Goal: Check status

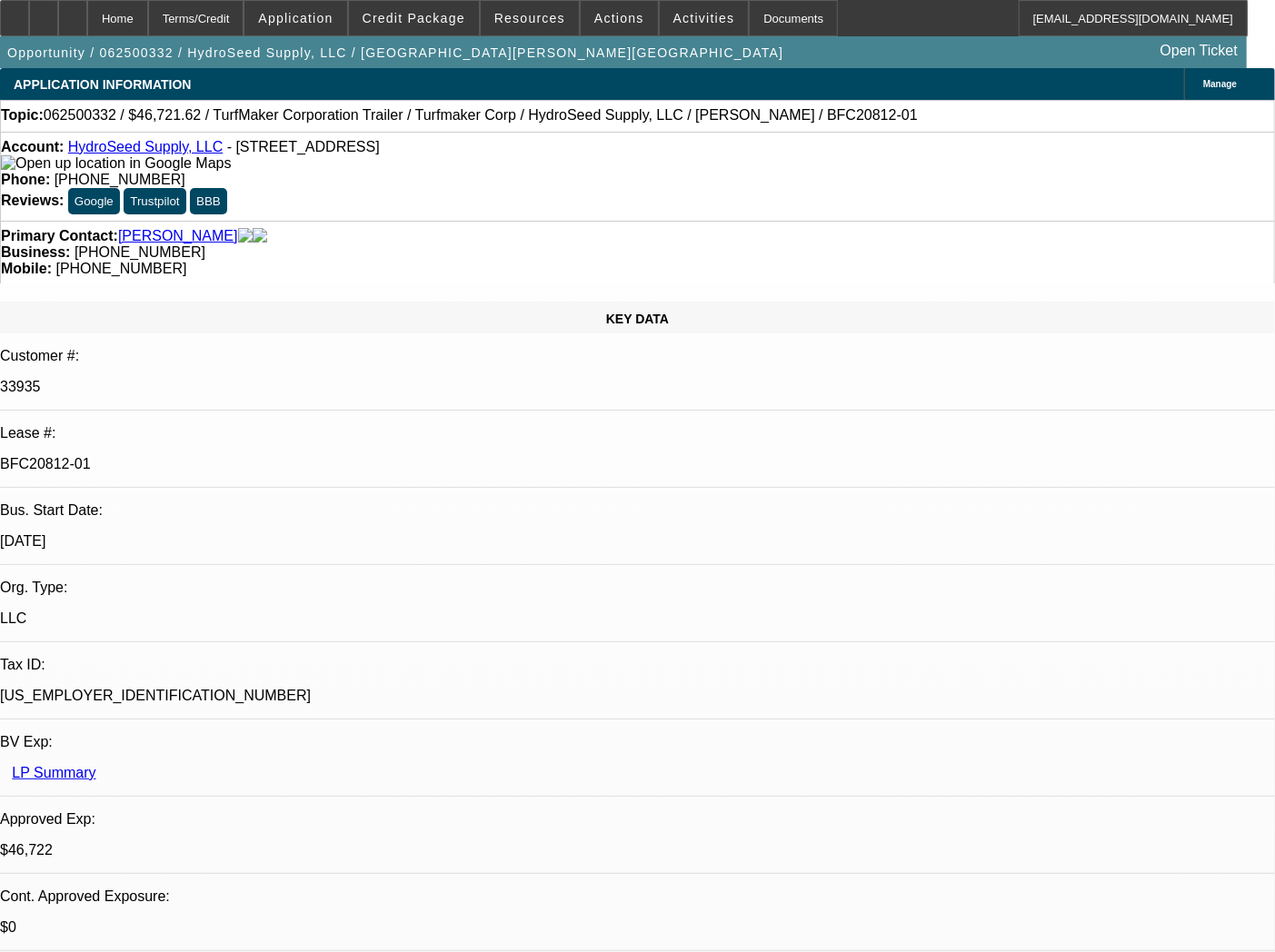
select select "0"
select select "6"
select select "0"
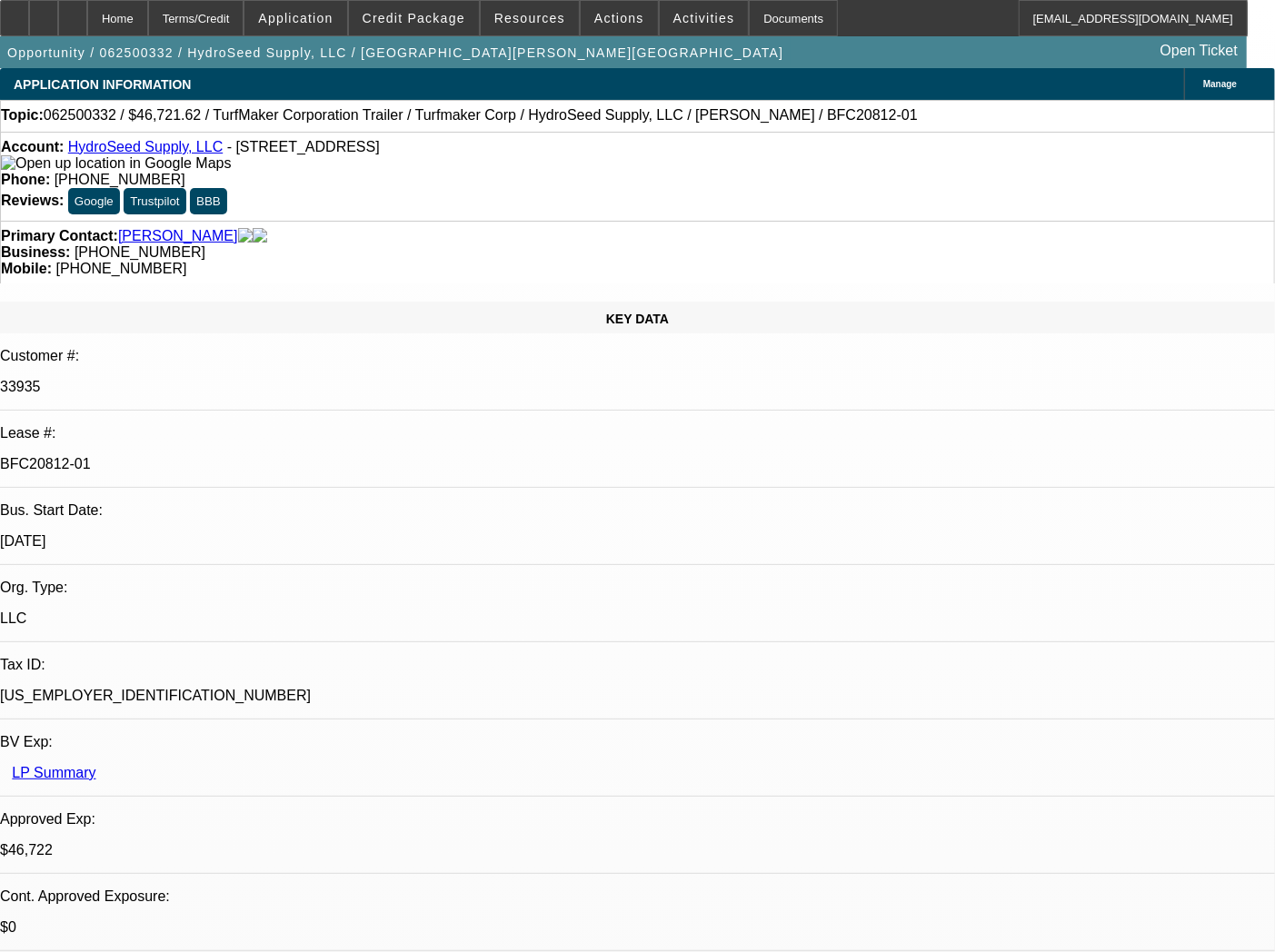
select select "0"
select select "6"
select select "0"
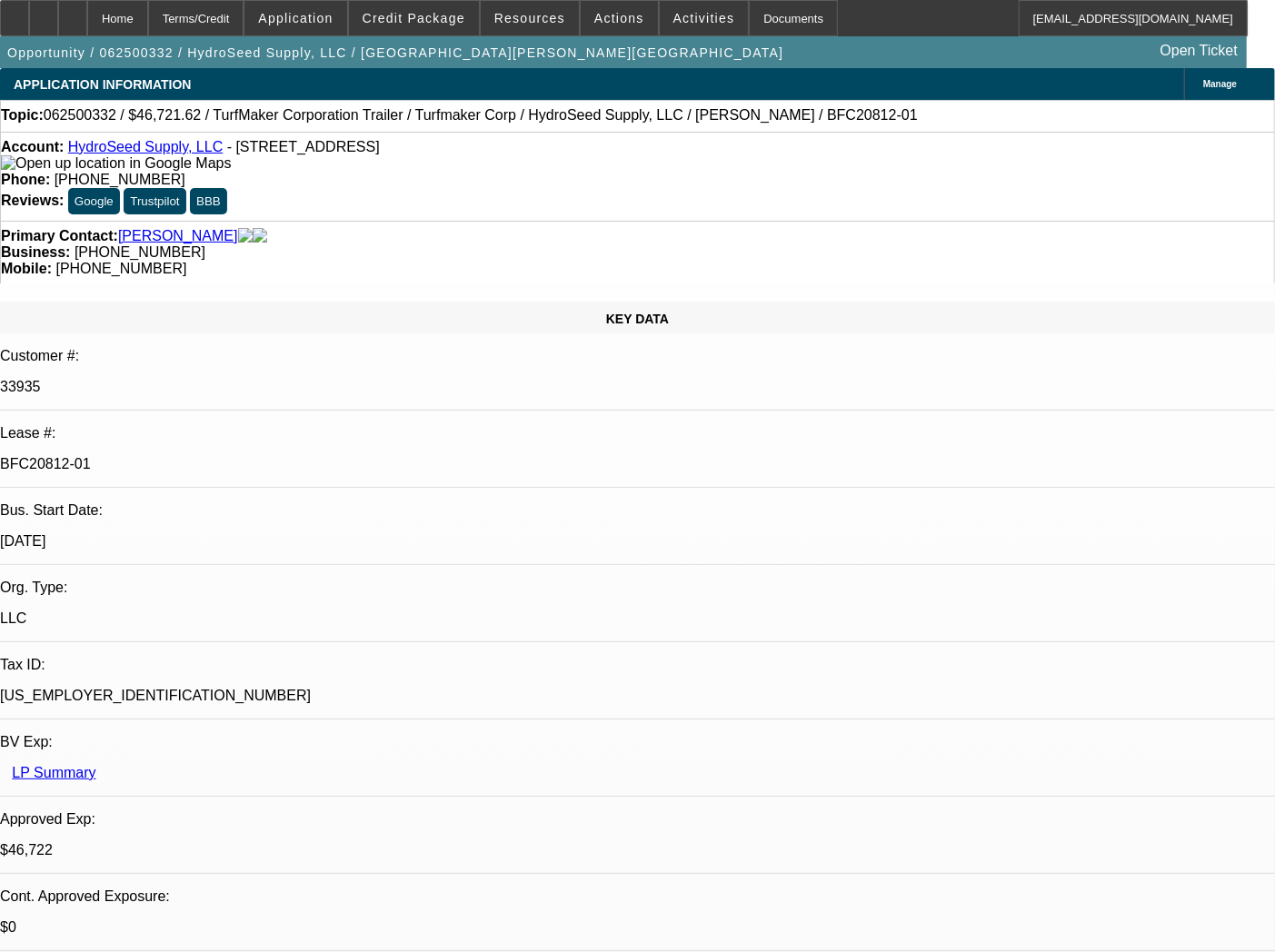
select select "0.1"
select select "4"
select select "0"
select select "0.1"
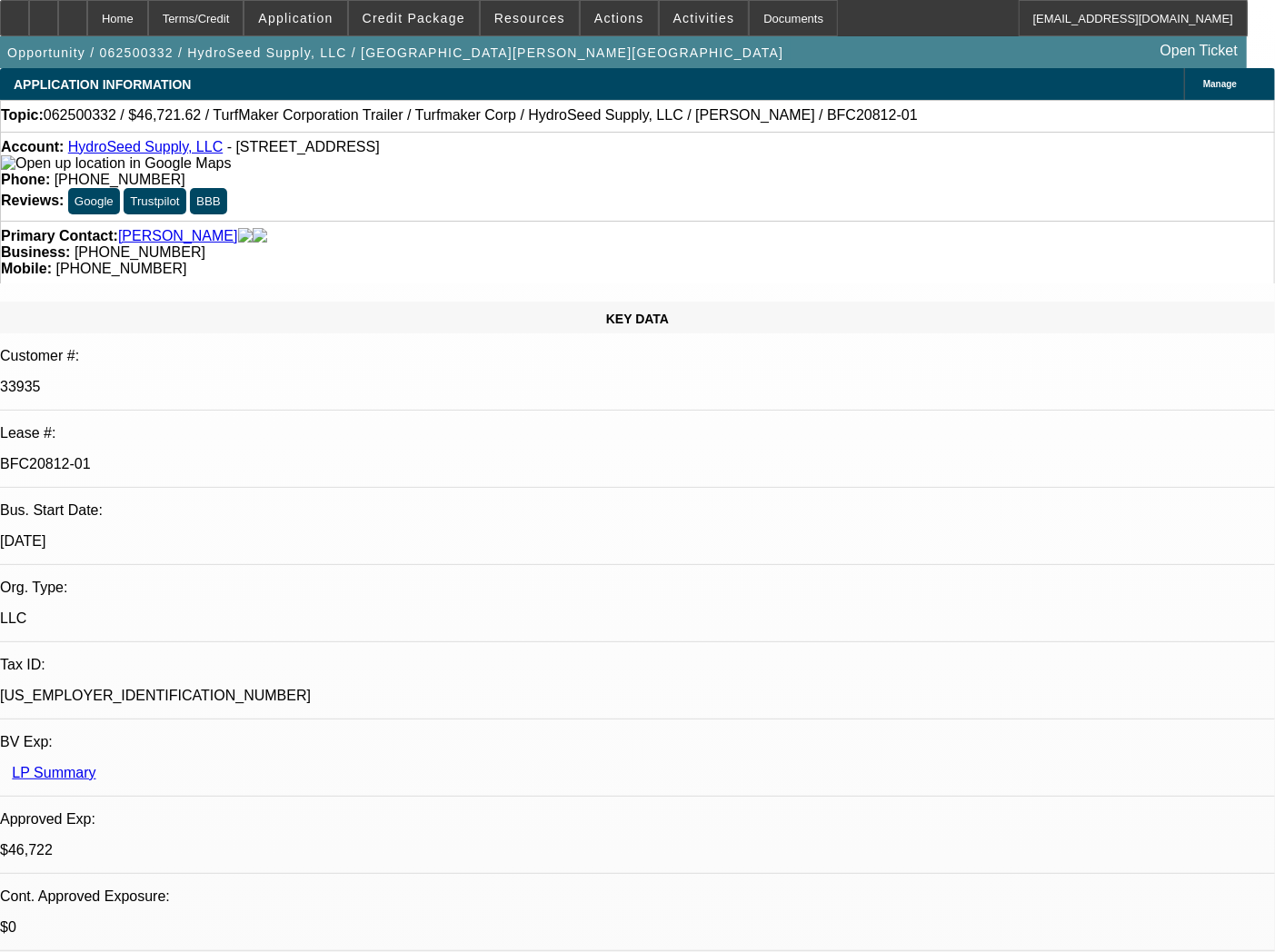
select select "4"
click at [758, 27] on div "Documents" at bounding box center [793, 18] width 89 height 36
select select "0"
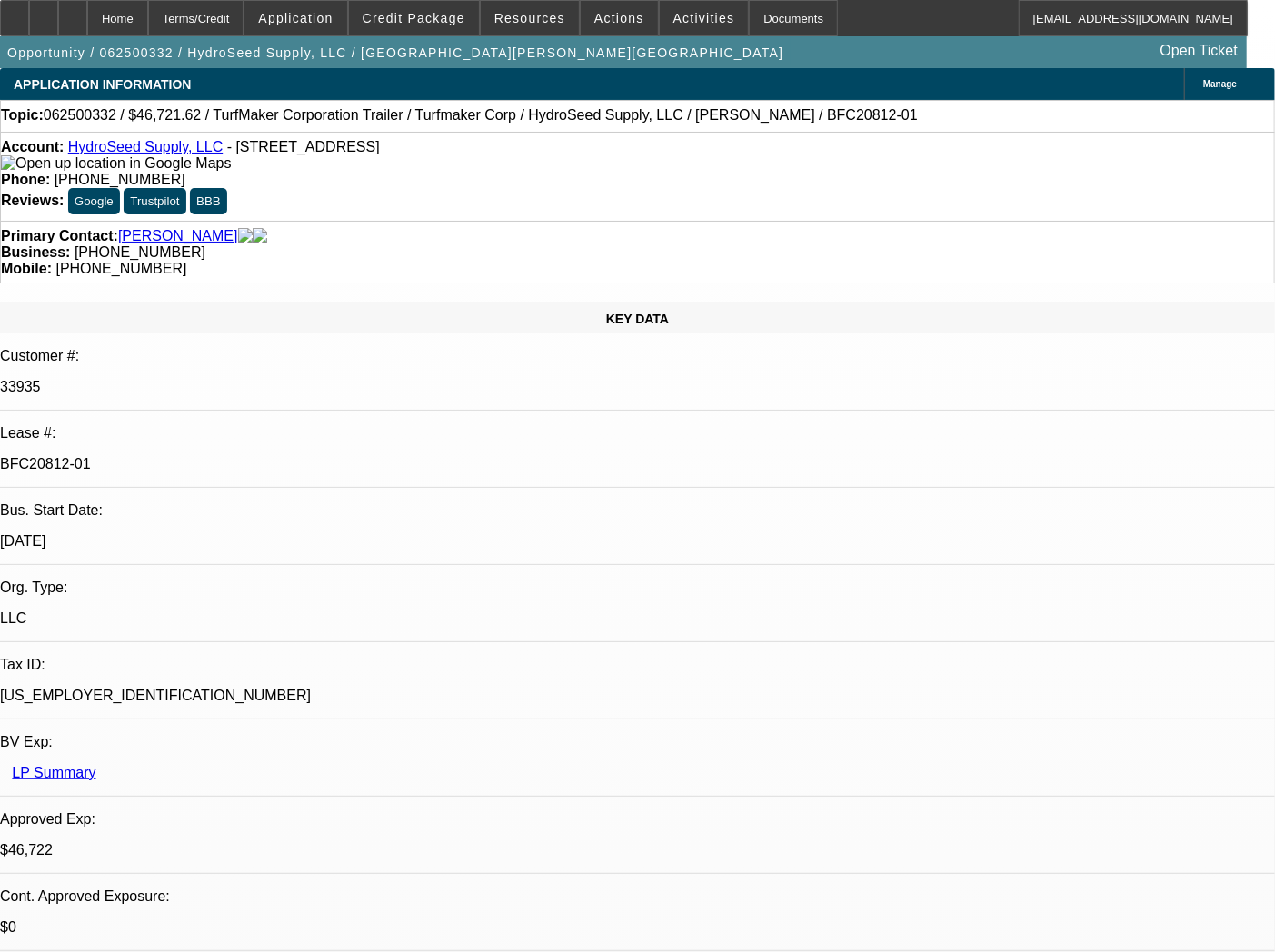
select select "6"
select select "0"
select select "6"
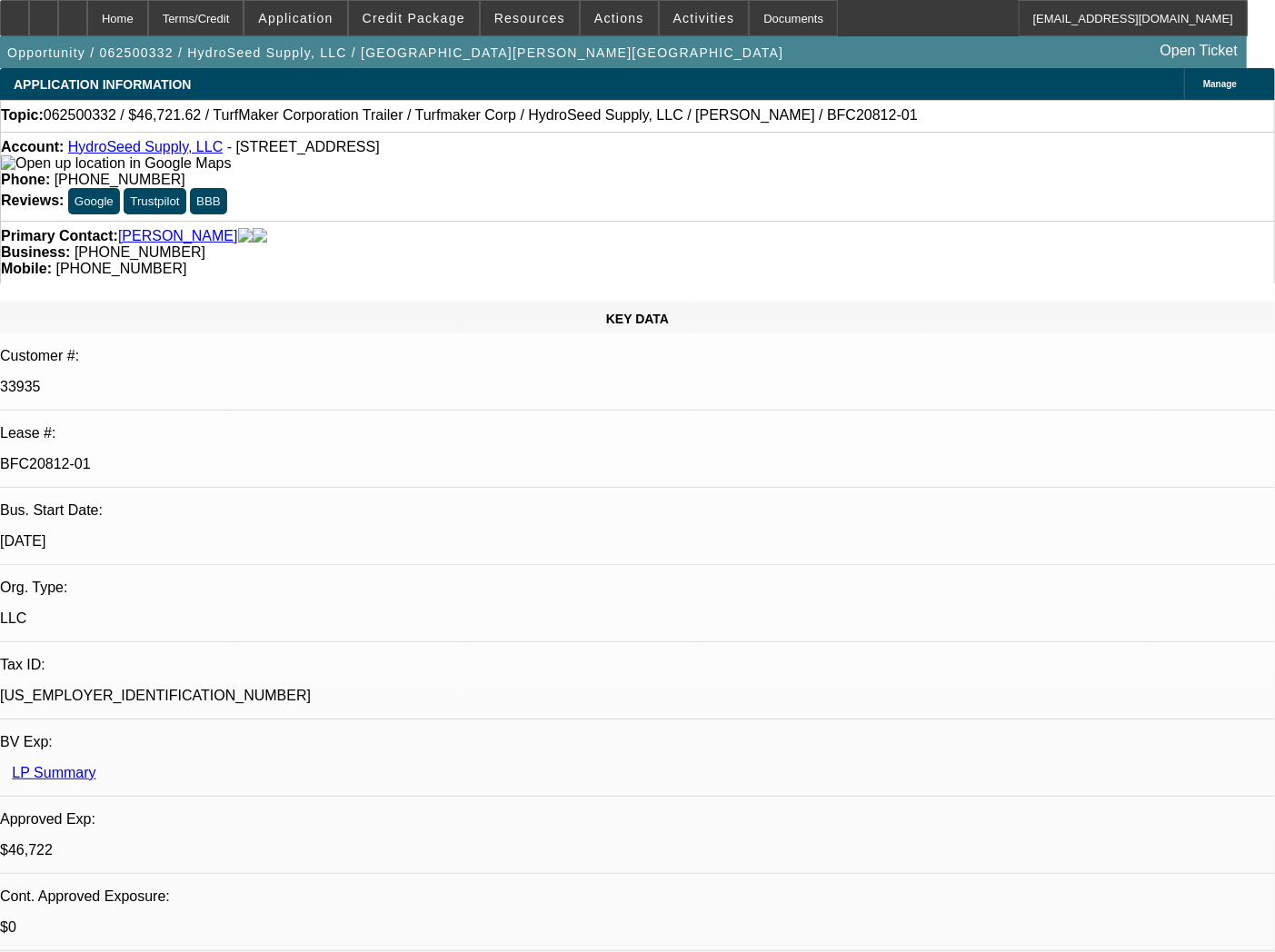
select select "0"
select select "0.1"
select select "4"
select select "0"
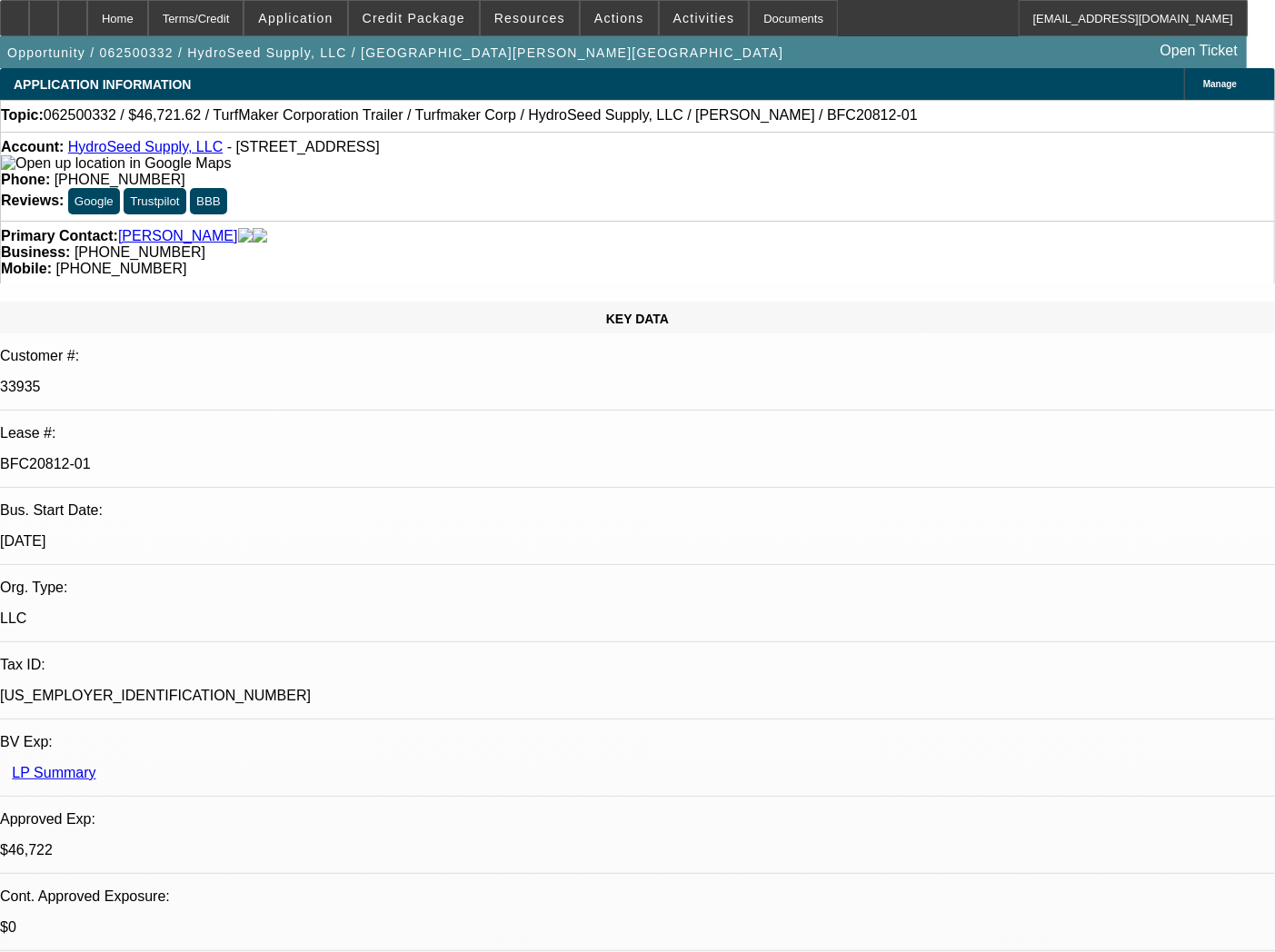
select select "0"
select select "0.1"
select select "4"
click at [376, 228] on div "Primary Contact: Holmgren, Douglas" at bounding box center [638, 236] width 1273 height 16
click at [759, 18] on div "Documents" at bounding box center [793, 18] width 89 height 36
